Goal: Transaction & Acquisition: Purchase product/service

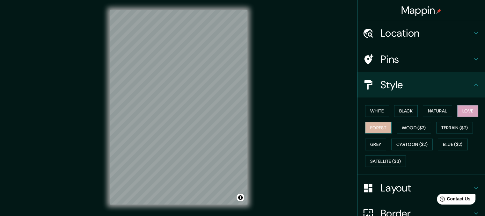
click at [374, 126] on button "Forest" at bounding box center [378, 128] width 26 height 12
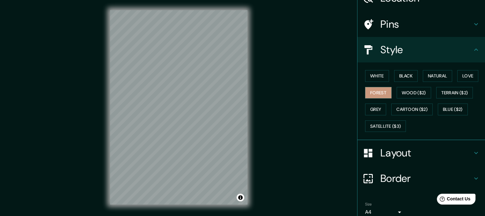
scroll to position [41, 0]
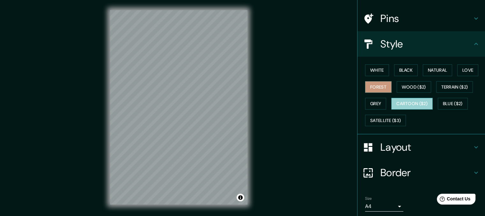
click at [416, 103] on button "Cartoon ($2)" at bounding box center [411, 104] width 41 height 12
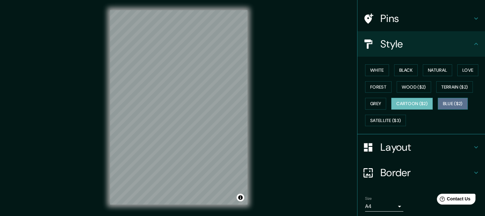
click at [461, 101] on button "Blue ($2)" at bounding box center [452, 104] width 30 height 12
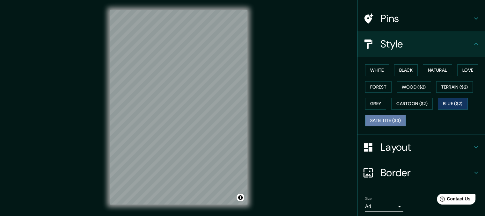
click at [392, 121] on button "Satellite ($3)" at bounding box center [385, 121] width 41 height 12
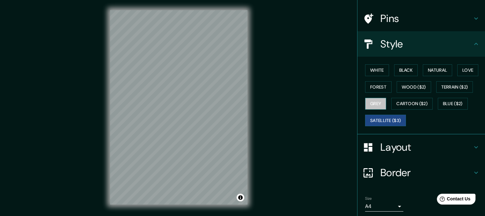
click at [371, 101] on button "Grey" at bounding box center [375, 104] width 21 height 12
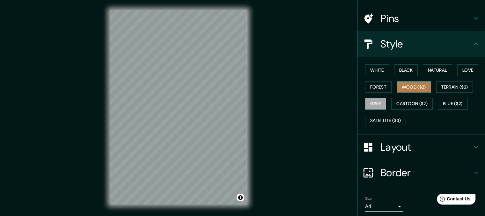
click at [419, 86] on button "Wood ($2)" at bounding box center [413, 87] width 34 height 12
click at [376, 83] on button "Forest" at bounding box center [378, 87] width 26 height 12
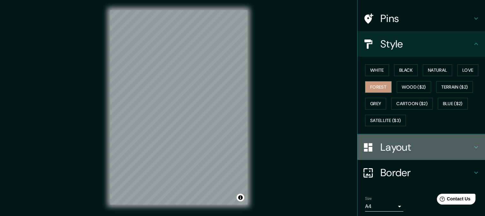
click at [380, 145] on h4 "Layout" at bounding box center [426, 147] width 92 height 13
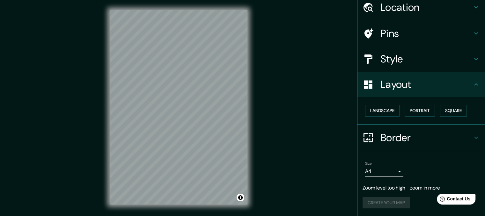
scroll to position [25, 0]
click at [377, 114] on button "Landscape" at bounding box center [382, 111] width 34 height 12
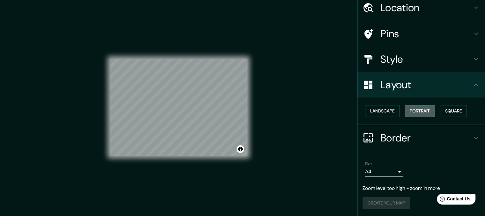
click at [408, 109] on button "Portrait" at bounding box center [419, 111] width 30 height 12
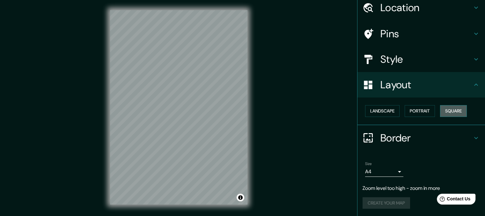
click at [446, 109] on button "Square" at bounding box center [453, 111] width 27 height 12
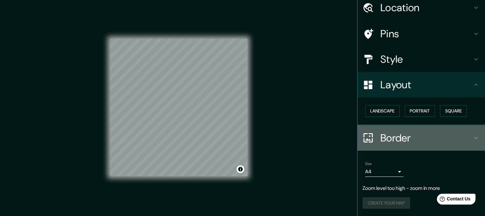
click at [392, 137] on h4 "Border" at bounding box center [426, 138] width 92 height 13
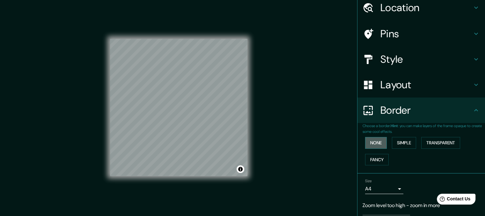
click at [374, 144] on button "None" at bounding box center [376, 143] width 22 height 12
click at [396, 140] on button "Simple" at bounding box center [404, 143] width 24 height 12
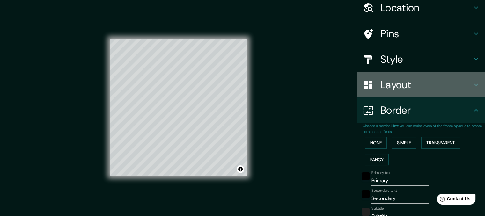
click at [399, 83] on h4 "Layout" at bounding box center [426, 84] width 92 height 13
type input "172"
type input "34"
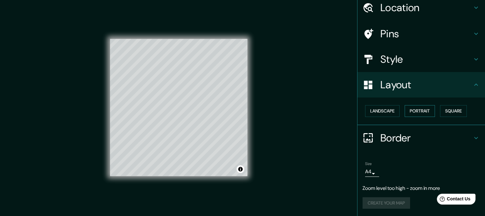
click at [408, 110] on button "Portrait" at bounding box center [419, 111] width 30 height 12
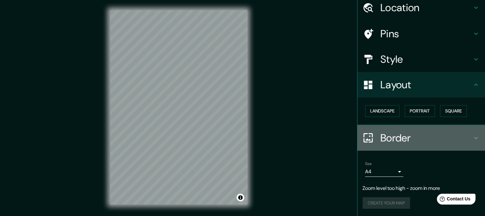
click at [382, 137] on h4 "Border" at bounding box center [426, 138] width 92 height 13
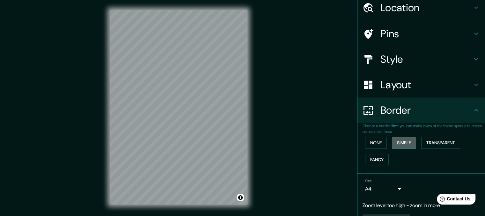
click at [398, 142] on button "Simple" at bounding box center [404, 143] width 24 height 12
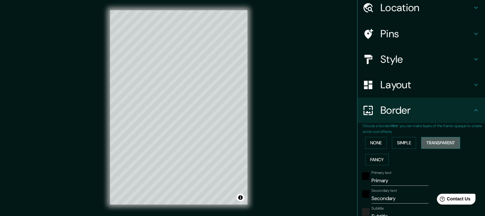
click at [433, 139] on button "Transparent" at bounding box center [440, 143] width 39 height 12
drag, startPoint x: 196, startPoint y: 140, endPoint x: 199, endPoint y: 153, distance: 12.7
click at [199, 153] on div at bounding box center [199, 153] width 5 height 5
click at [295, 148] on div "Mappin Location [GEOGRAPHIC_DATA] Pins Style Layout Border Choose a border. Hin…" at bounding box center [242, 112] width 485 height 225
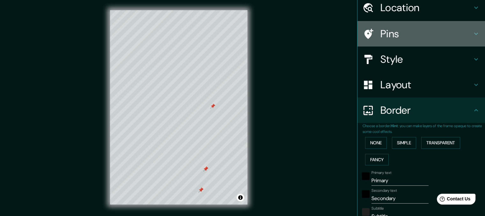
click at [374, 36] on div at bounding box center [371, 33] width 18 height 11
type input "207"
type input "34"
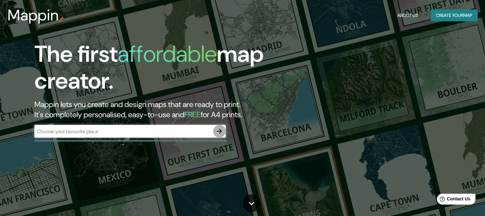
click at [218, 133] on icon "button" at bounding box center [219, 131] width 8 height 8
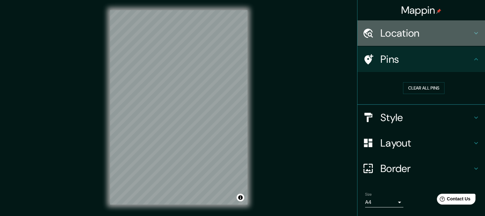
click at [404, 32] on h4 "Location" at bounding box center [426, 33] width 92 height 13
type input "230"
type input "38"
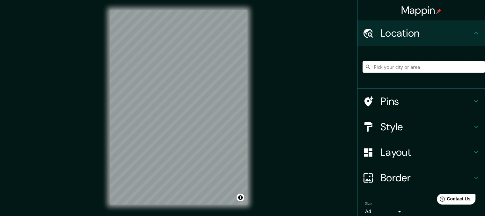
click at [419, 63] on input "Pick your city or area" at bounding box center [423, 66] width 122 height 11
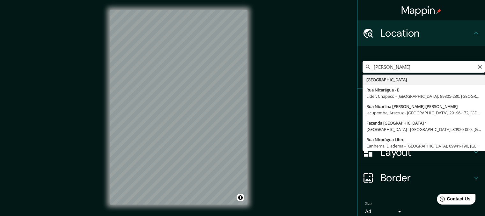
type input "[GEOGRAPHIC_DATA]"
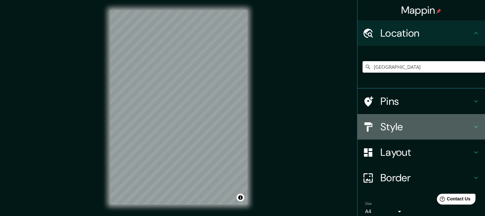
click at [402, 126] on h4 "Style" at bounding box center [426, 126] width 92 height 13
type input "230"
type input "38"
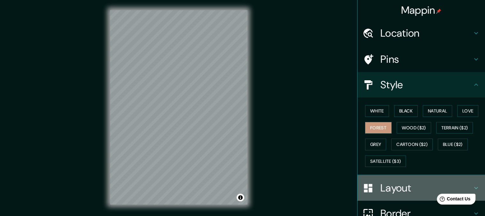
click at [384, 187] on h4 "Layout" at bounding box center [426, 188] width 92 height 13
type input "230"
type input "38"
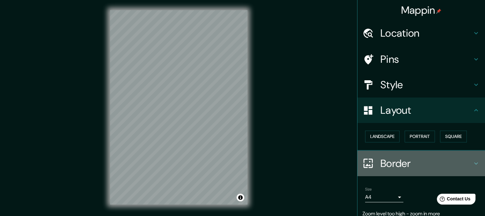
click at [385, 162] on h4 "Border" at bounding box center [426, 163] width 92 height 13
type input "230"
type input "38"
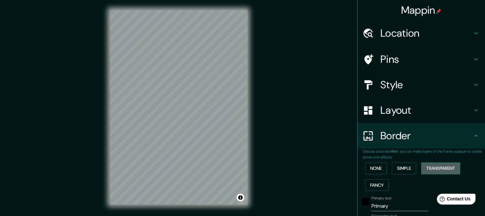
click at [429, 169] on button "Transparent" at bounding box center [440, 168] width 39 height 12
type input "230"
type input "38"
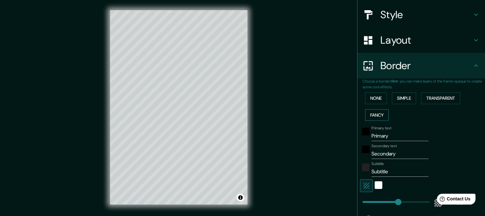
scroll to position [71, 0]
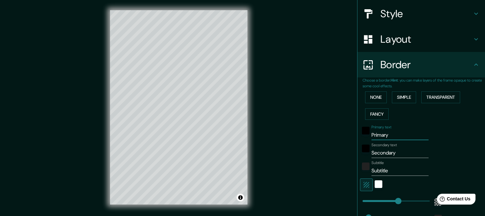
click at [392, 133] on input "Primary" at bounding box center [399, 135] width 57 height 10
type input "Primar"
type input "230"
type input "38"
type input "Prima"
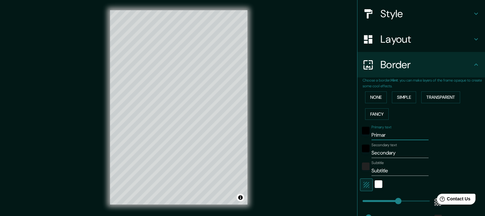
type input "230"
type input "38"
type input "Prim"
type input "230"
type input "38"
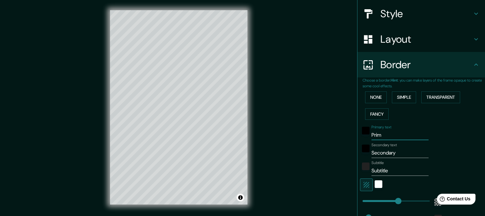
type input "Pri"
type input "230"
type input "38"
type input "Pr"
type input "230"
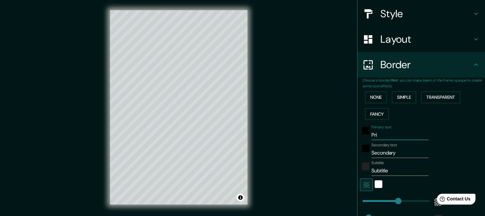
type input "38"
type input "P"
type input "230"
type input "38"
type input "230"
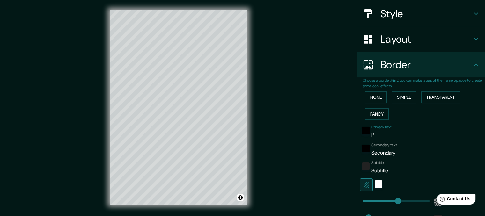
type input "38"
type input "n"
type input "230"
type input "38"
type input "ni"
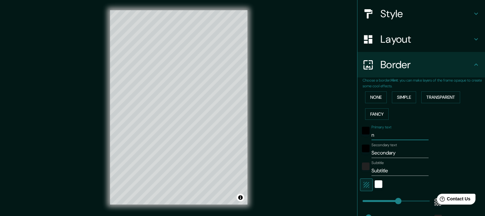
type input "230"
type input "38"
type input "nia"
type input "230"
type input "38"
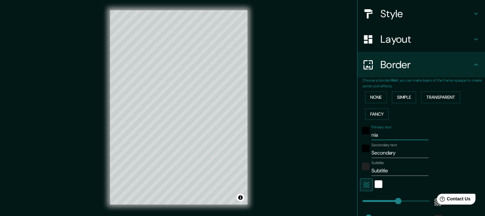
type input "niac"
type input "230"
type input "38"
type input "nia"
type input "230"
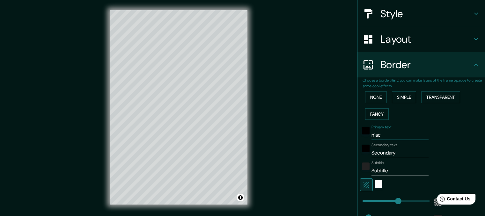
type input "38"
type input "ni"
type input "230"
type input "38"
type input "nic"
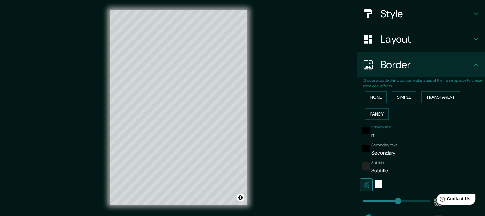
type input "230"
type input "38"
type input "nica"
type input "230"
type input "38"
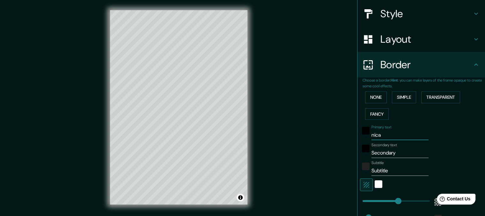
type input "nicar"
type input "230"
type input "38"
type input "[PERSON_NAME]"
type input "230"
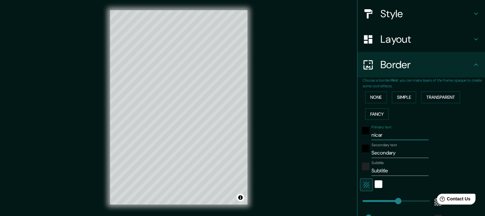
type input "38"
type input "nicarag"
type input "230"
type input "38"
type input "nicaragu"
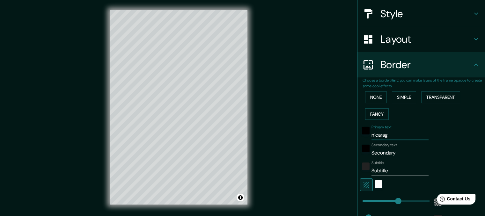
type input "230"
type input "38"
type input "[GEOGRAPHIC_DATA]"
type input "230"
type input "38"
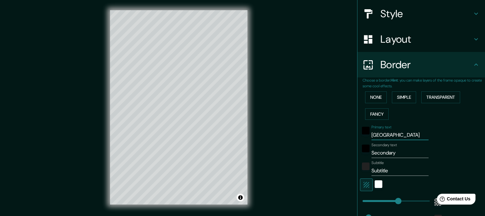
click at [384, 135] on input "[GEOGRAPHIC_DATA]" at bounding box center [399, 135] width 57 height 10
type input "nicarag[ua"
type input "230"
type input "38"
type input "[GEOGRAPHIC_DATA]"
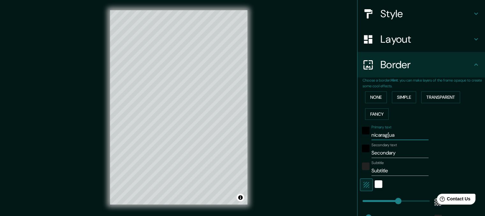
type input "230"
type input "38"
type input "nicarag{ua"
type input "230"
type input "38"
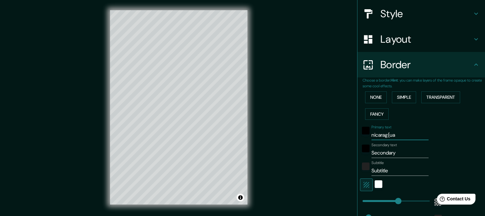
type input "[GEOGRAPHIC_DATA]"
type input "230"
type input "38"
click at [384, 135] on input "[GEOGRAPHIC_DATA]" at bounding box center [399, 135] width 57 height 10
type input "nicarag"a"
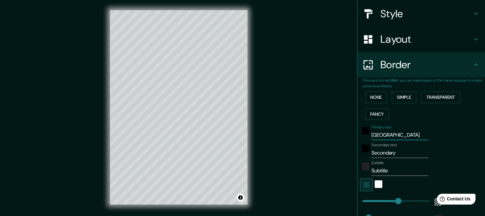
type input "230"
type input "38"
type input "nicaraga"
type input "230"
type input "38"
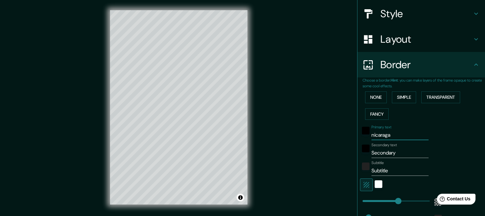
type input "[GEOGRAPHIC_DATA]"
type input "230"
type input "38"
type input "230"
type input "[GEOGRAPHIC_DATA]"
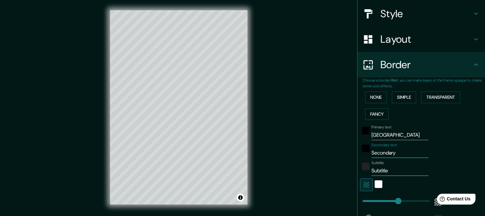
click at [396, 151] on input "Secondary" at bounding box center [399, 153] width 57 height 10
type input "Secondar"
type input "230"
type input "38"
type input "Seconda"
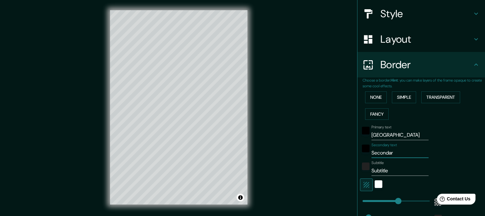
type input "230"
type input "38"
type input "Second"
type input "230"
type input "38"
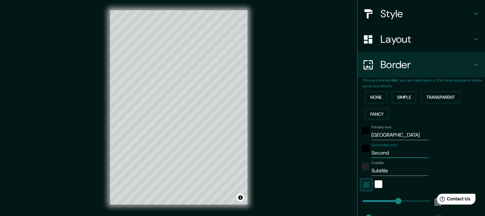
type input "Secon"
type input "230"
type input "38"
type input "Seco"
type input "230"
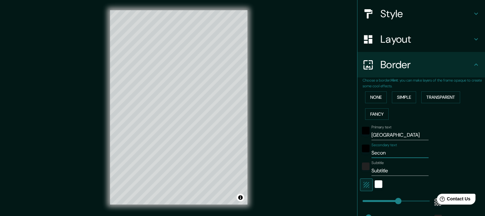
type input "38"
type input "Sec"
type input "230"
type input "38"
type input "Se"
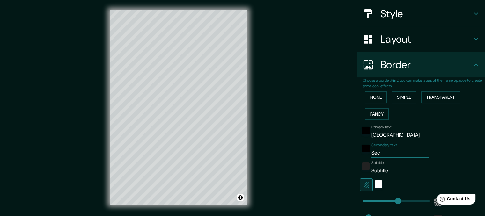
type input "230"
type input "38"
type input "S"
type input "230"
type input "38"
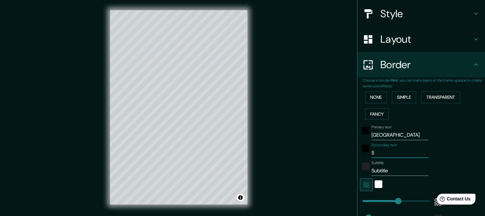
type input "230"
type input "38"
click at [395, 171] on input "Subtitle" at bounding box center [399, 171] width 57 height 10
type input "Subtitl"
type input "230"
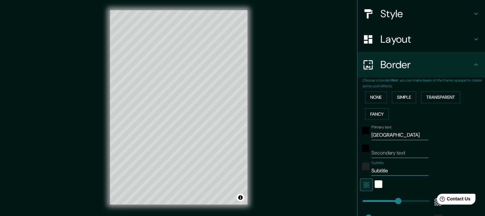
type input "38"
type input "Subtit"
type input "230"
type input "38"
type input "Subti"
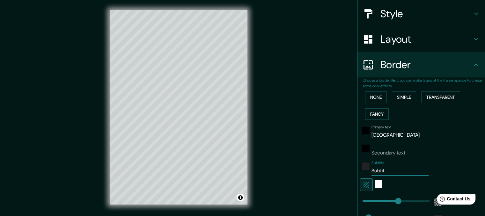
type input "230"
type input "38"
type input "Subt"
type input "230"
type input "38"
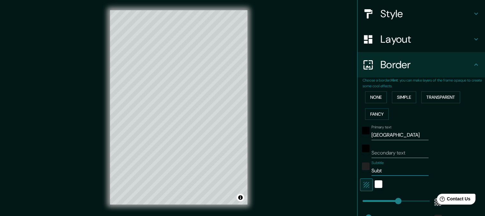
type input "Sub"
type input "230"
type input "38"
type input "Su"
type input "230"
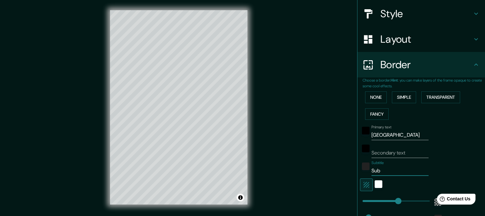
type input "38"
type input "S"
type input "230"
type input "38"
type input "230"
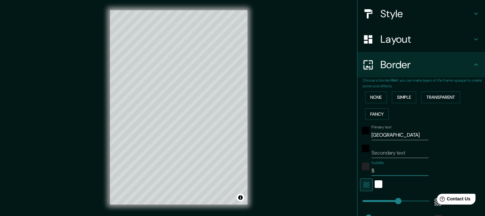
type input "38"
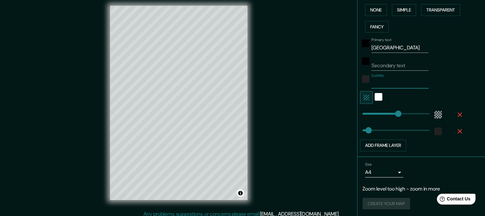
scroll to position [4, 0]
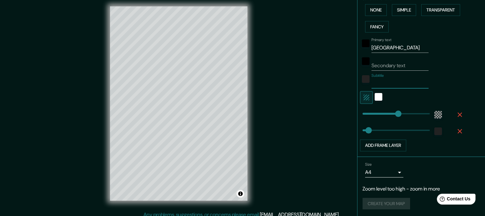
type input "38"
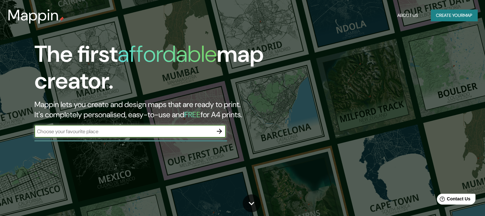
type input "[GEOGRAPHIC_DATA]"
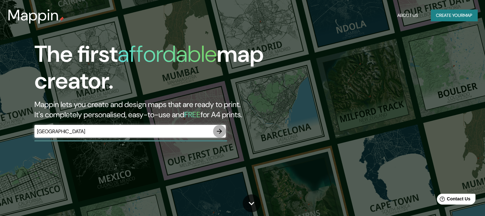
click at [217, 132] on icon "button" at bounding box center [219, 131] width 8 height 8
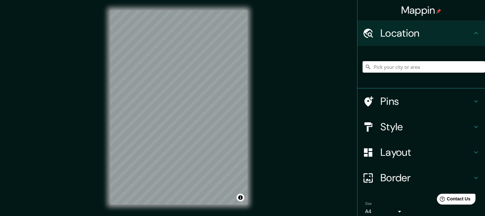
click at [377, 67] on input "Pick your city or area" at bounding box center [423, 66] width 122 height 11
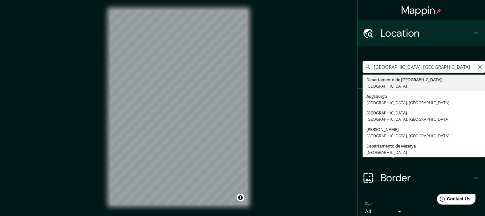
click at [465, 68] on input "Departamento de Managua, Nicaragua" at bounding box center [423, 66] width 122 height 11
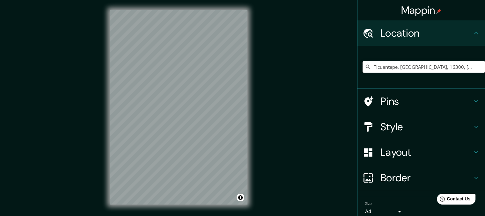
scroll to position [0, 29]
drag, startPoint x: 424, startPoint y: 69, endPoint x: 480, endPoint y: 72, distance: 56.8
click at [480, 72] on div "Mappin Location Ticuantepe, Departamento de Managua, 16300, Nicaragua Ticuantep…" at bounding box center [421, 108] width 128 height 216
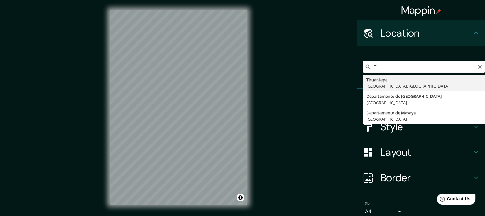
type input "T"
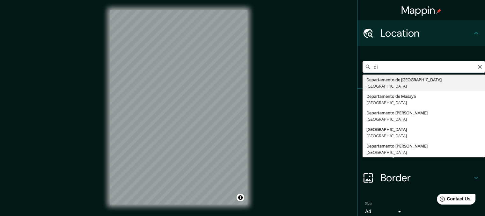
click at [471, 69] on input "di" at bounding box center [423, 66] width 122 height 11
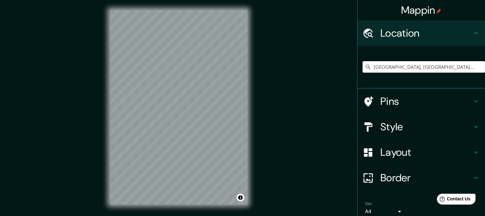
click at [448, 63] on input "Managua, Departamento de Managua, Nicaragua" at bounding box center [423, 66] width 122 height 11
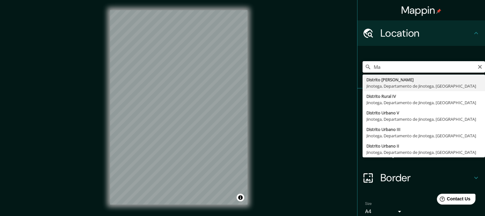
type input "M"
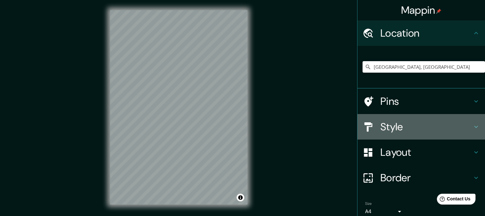
click at [372, 131] on div at bounding box center [371, 126] width 18 height 11
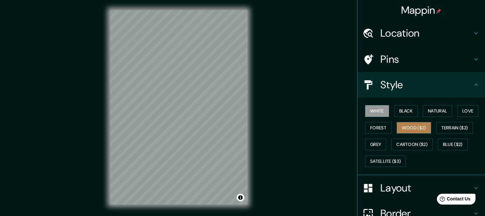
click at [408, 125] on button "Wood ($2)" at bounding box center [413, 128] width 34 height 12
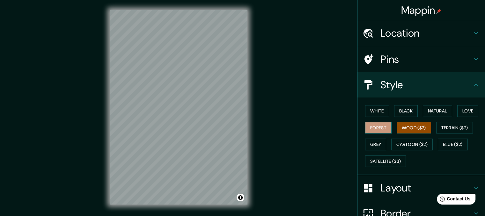
click at [372, 126] on button "Forest" at bounding box center [378, 128] width 26 height 12
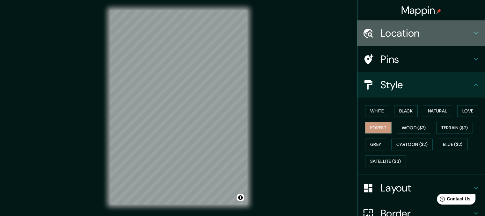
click at [406, 34] on h4 "Location" at bounding box center [426, 33] width 92 height 13
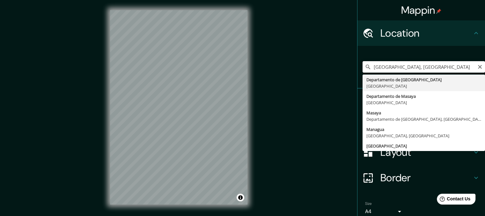
click at [462, 69] on input "Departamento de Managua, Nicaragua" at bounding box center [423, 66] width 122 height 11
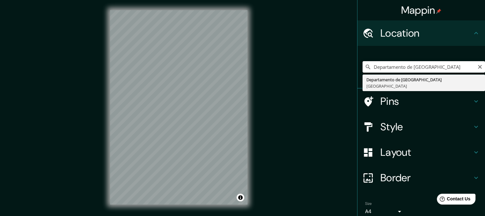
type input "Departamento de Managua, Nicaragua"
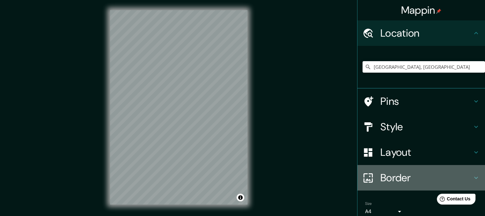
click at [401, 179] on h4 "Border" at bounding box center [426, 177] width 92 height 13
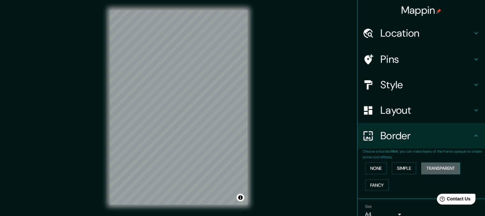
click at [435, 170] on button "Transparent" at bounding box center [440, 168] width 39 height 12
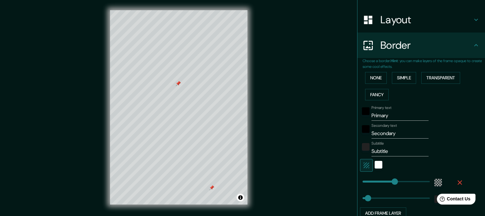
scroll to position [90, 0]
click at [388, 113] on input "Primary" at bounding box center [399, 116] width 57 height 10
type input "Primar"
type input "207"
type input "34"
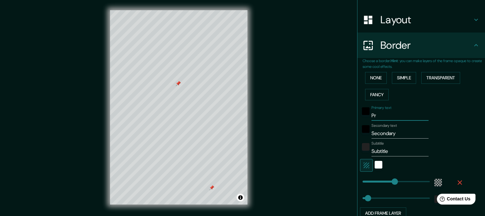
type input "P"
type input "207"
type input "34"
type input "m"
type input "207"
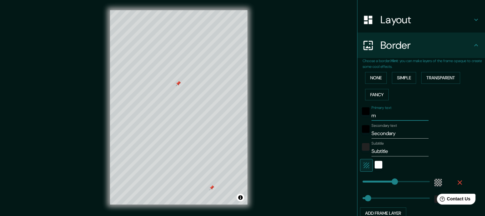
type input "34"
type input "ma"
type input "207"
type input "34"
type input "man"
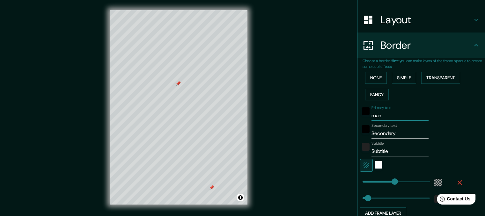
type input "207"
type input "34"
type input "mana"
type input "207"
type input "34"
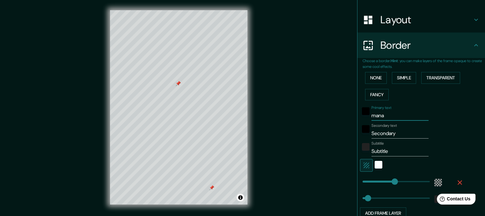
type input "manag"
type input "207"
type input "34"
type input "managu"
type input "207"
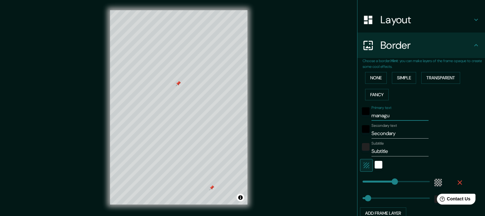
type input "34"
type input "managua"
type input "207"
type input "34"
type input "managua"
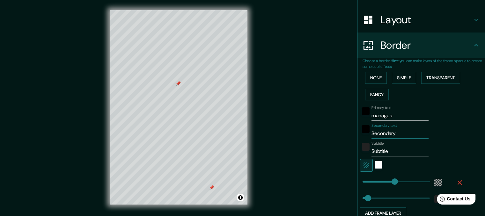
click at [406, 132] on input "Secondary" at bounding box center [399, 133] width 57 height 10
type input "Secondar"
type input "207"
type input "34"
type input "S"
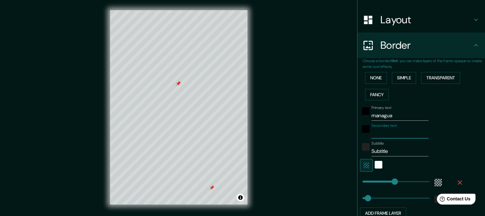
type input "207"
type input "34"
type input "n"
type input "207"
type input "34"
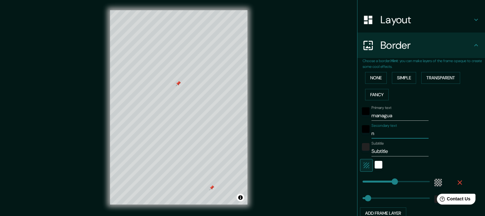
type input "ni"
type input "207"
type input "34"
type input "nic"
type input "207"
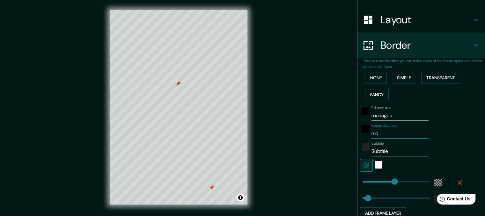
type input "34"
type input "nica"
type input "207"
type input "34"
type input "nicar"
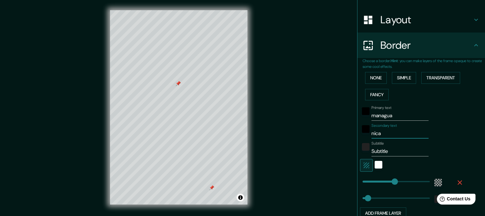
type input "207"
type input "34"
type input "[PERSON_NAME]"
type input "207"
type input "34"
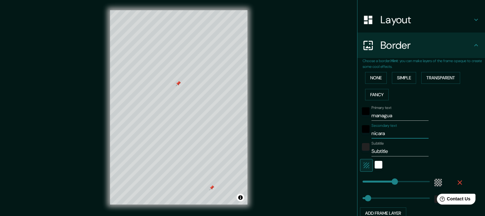
type input "nicarag"
type input "207"
type input "34"
type input "nicaragu"
type input "207"
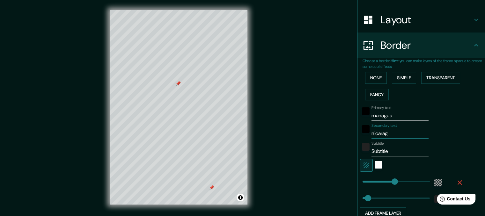
type input "34"
type input "[GEOGRAPHIC_DATA]"
type input "207"
type input "34"
type input "[GEOGRAPHIC_DATA]"
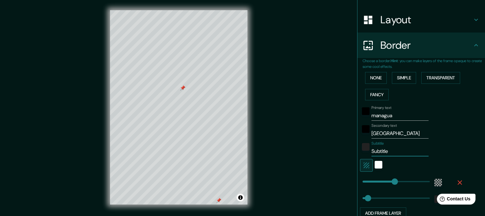
click at [387, 154] on input "Subtitle" at bounding box center [399, 151] width 57 height 10
type input "Subtitl"
type input "207"
type input "34"
type input "S"
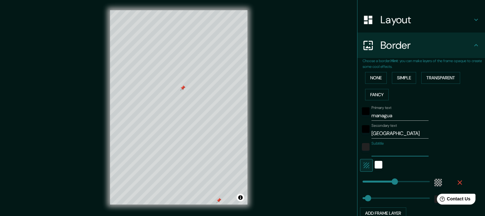
type input "207"
type input "34"
